Goal: Find specific page/section: Find specific page/section

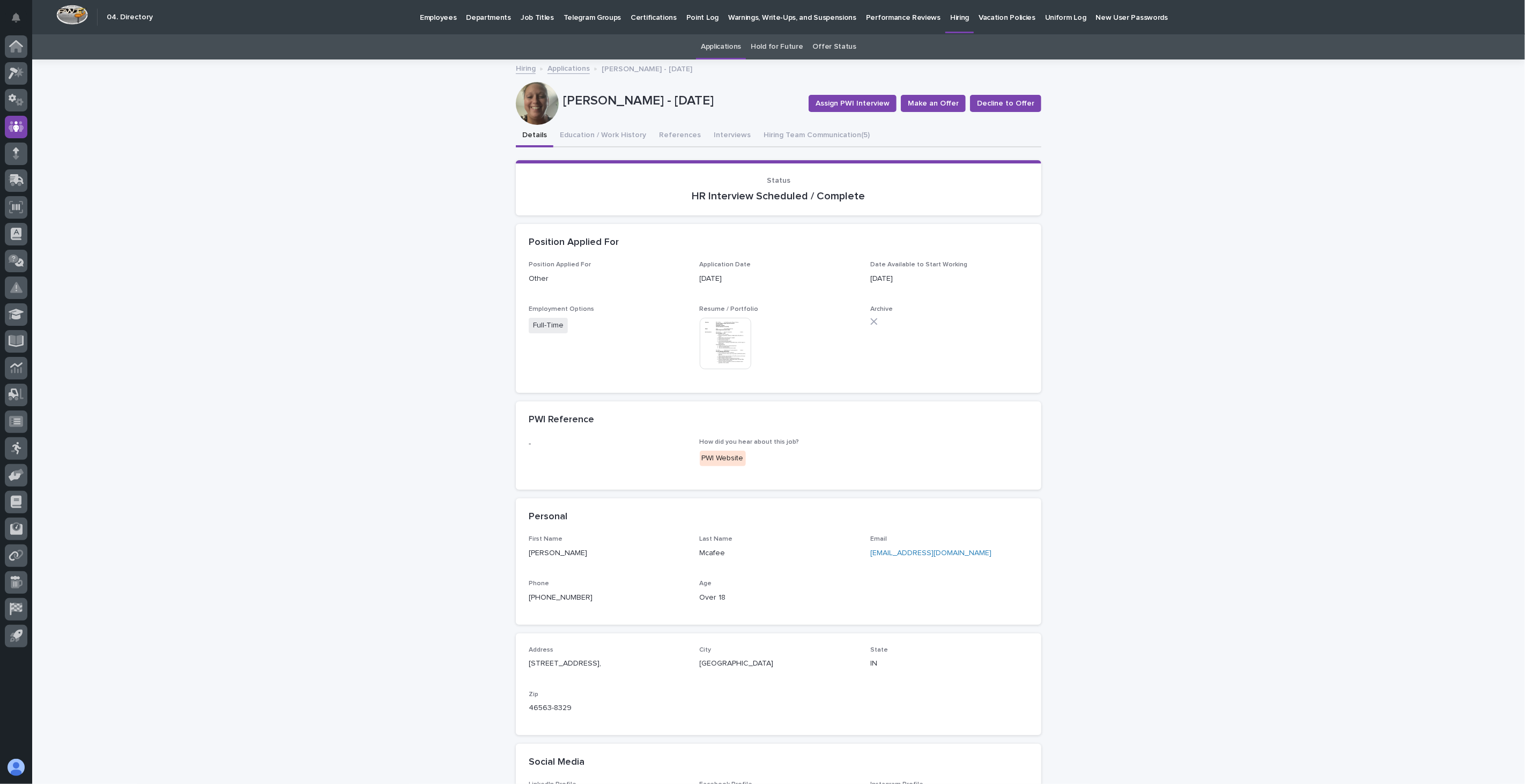
click at [421, 15] on p "Employees" at bounding box center [437, 11] width 36 height 22
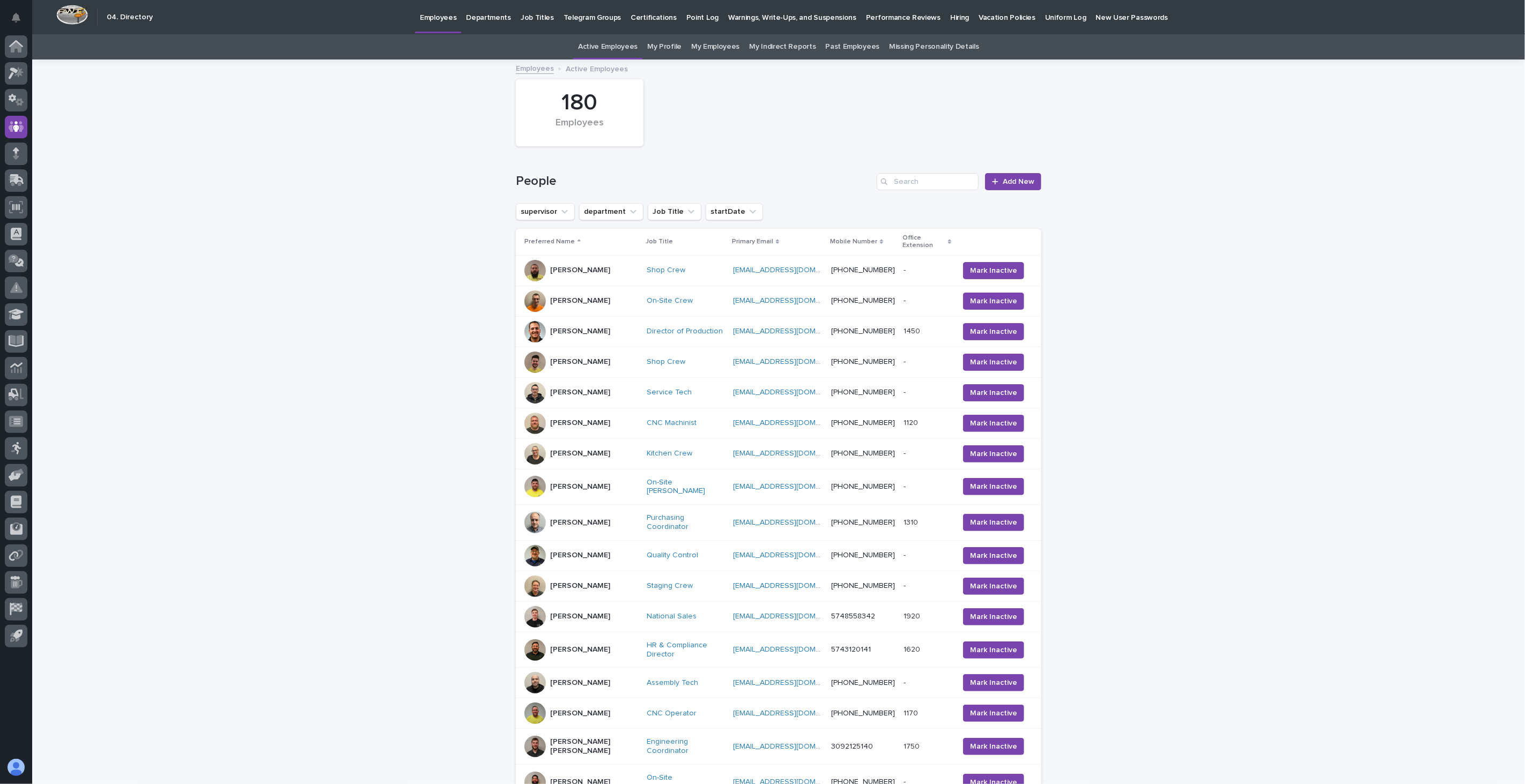
click at [887, 175] on div "Search" at bounding box center [885, 181] width 17 height 17
click at [902, 185] on input "Search" at bounding box center [927, 181] width 102 height 17
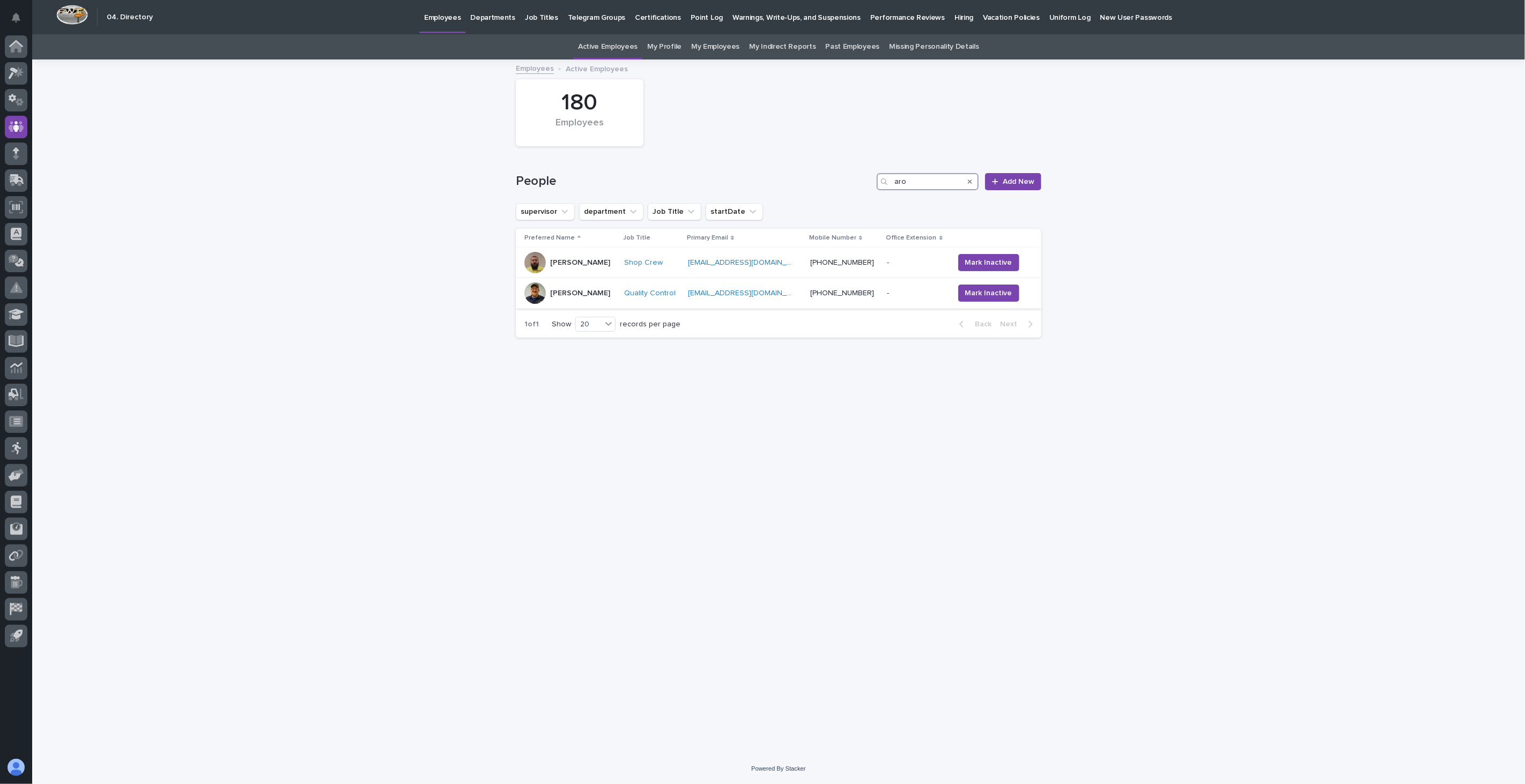
type input "aro"
click at [596, 301] on div "[PERSON_NAME]" at bounding box center [570, 293] width 92 height 22
